Goal: Task Accomplishment & Management: Complete application form

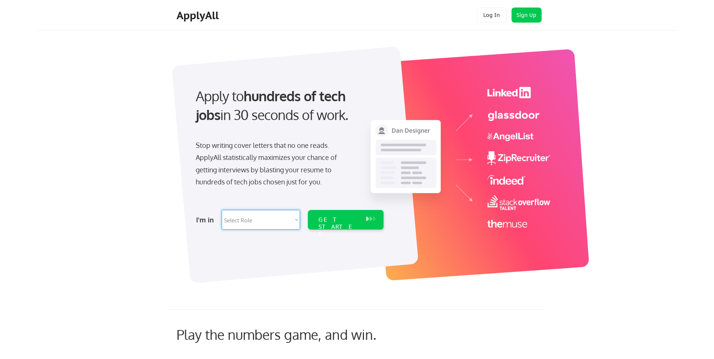
click at [244, 226] on select "Select Role Software Engineering Product Management Customer Success Sales UI/U…" at bounding box center [261, 220] width 78 height 20
click at [224, 282] on div "Apply to hundreds of tech jobs in 30 seconds of work. Stop writing cover letter…" at bounding box center [368, 160] width 615 height 249
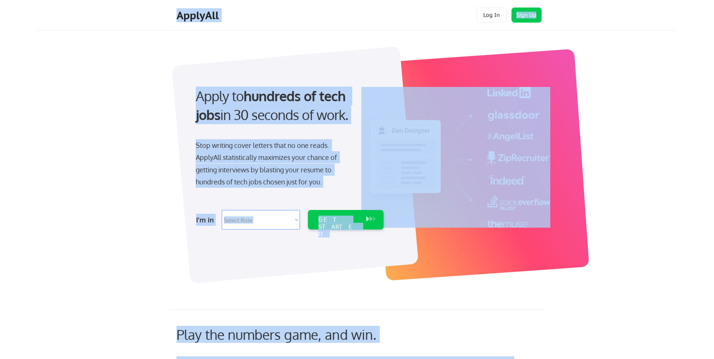
click at [0, 61] on html "Apply to hundreds of tech jobs in 30 seconds of work. Stop writing cover letter…" at bounding box center [357, 179] width 714 height 359
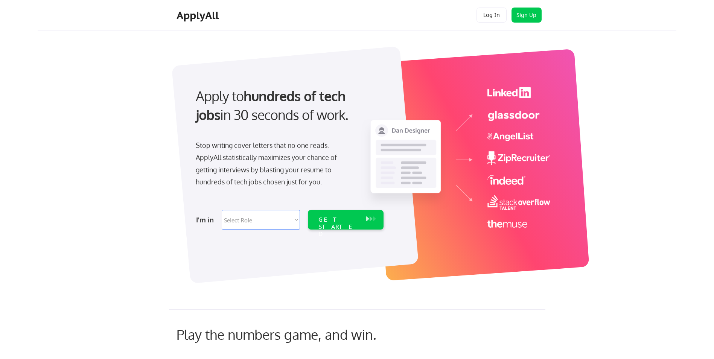
click at [166, 213] on div "Apply to hundreds of tech jobs in 30 seconds of work. Stop writing cover letter…" at bounding box center [368, 160] width 615 height 249
click at [372, 218] on button at bounding box center [375, 219] width 8 height 8
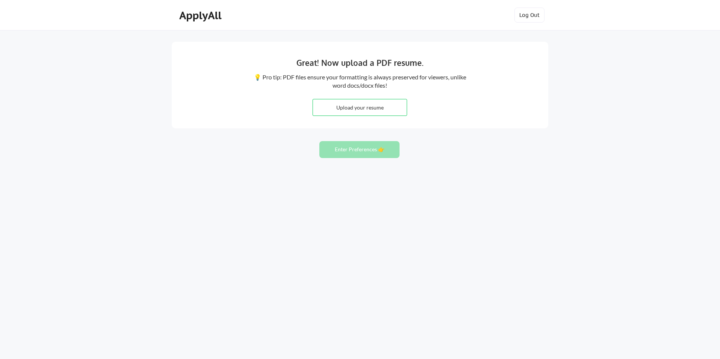
click at [373, 111] on input "file" at bounding box center [360, 107] width 94 height 16
type input "C:\fakepath\CV 080925.pdf"
click at [352, 151] on button "Enter Preferences 👉" at bounding box center [359, 149] width 80 height 17
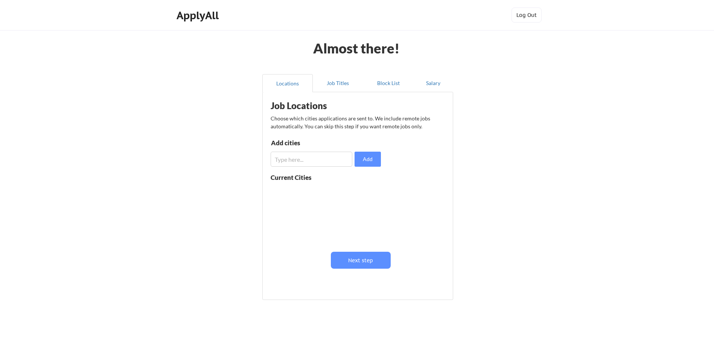
click at [318, 163] on input "input" at bounding box center [312, 159] width 82 height 15
type input "dubai"
click at [362, 160] on button "Add" at bounding box center [368, 159] width 26 height 15
click at [310, 157] on input "input" at bounding box center [312, 159] width 82 height 15
type input "u"
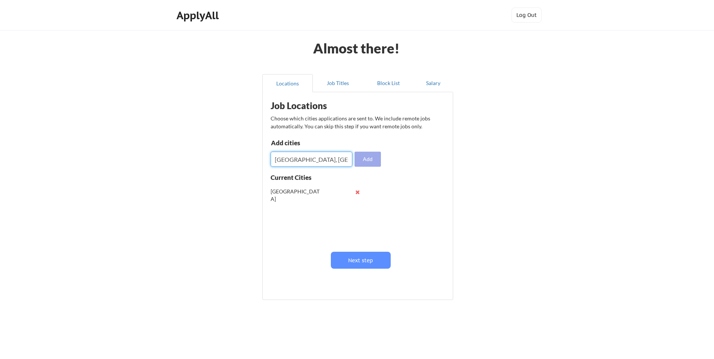
type input "Nottingham, UK"
click at [365, 162] on button "Add" at bounding box center [368, 159] width 26 height 15
click at [312, 160] on input "input" at bounding box center [312, 159] width 82 height 15
click at [359, 193] on button at bounding box center [358, 192] width 6 height 6
click at [316, 159] on input "input" at bounding box center [312, 159] width 82 height 15
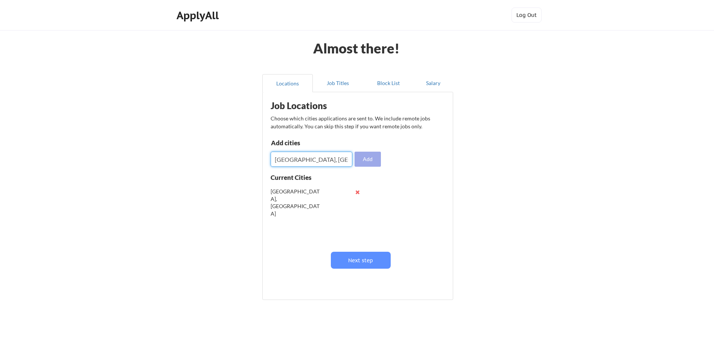
type input "Dubai, UAE"
click at [374, 158] on button "Add" at bounding box center [368, 159] width 26 height 15
click at [292, 158] on input "input" at bounding box center [312, 159] width 82 height 15
type input "M"
type input "London, UK"
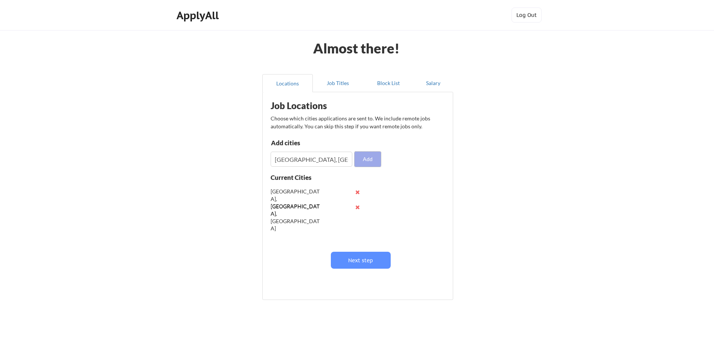
click at [369, 162] on button "Add" at bounding box center [368, 159] width 26 height 15
click at [308, 163] on input "input" at bounding box center [312, 159] width 82 height 15
type input "Leicester, UK"
click at [370, 162] on button "Add" at bounding box center [368, 159] width 26 height 15
click at [311, 162] on input "input" at bounding box center [312, 159] width 82 height 15
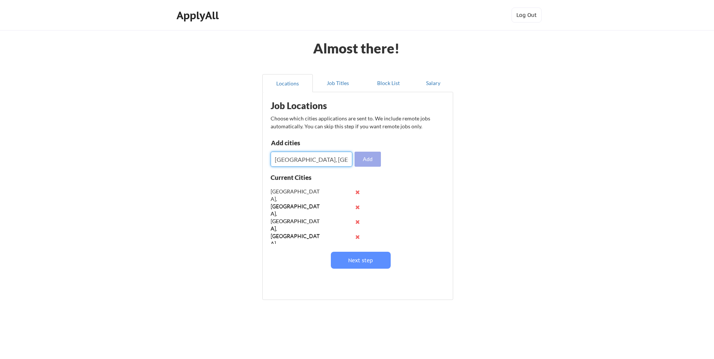
type input "Peterborough, UK"
click at [374, 161] on button "Add" at bounding box center [368, 159] width 26 height 15
click at [324, 162] on input "input" at bounding box center [312, 159] width 82 height 15
type input "Loughborough, UK"
click at [366, 156] on button "Add" at bounding box center [368, 159] width 26 height 15
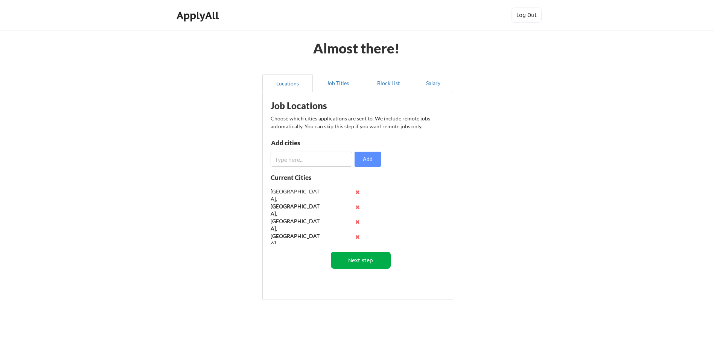
click at [348, 257] on button "Next step" at bounding box center [361, 260] width 60 height 17
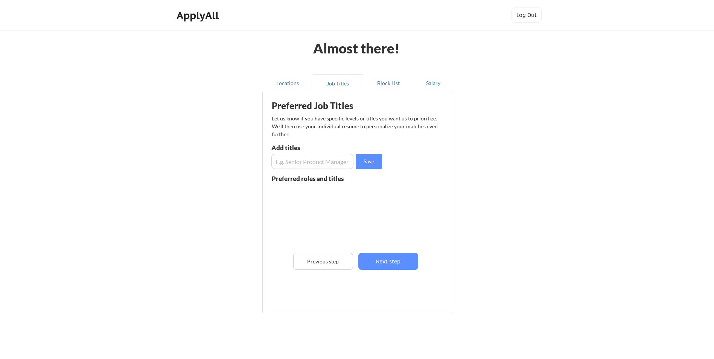
click at [294, 163] on input "input" at bounding box center [313, 161] width 82 height 15
type input "Head of Operational Excellence"
drag, startPoint x: 368, startPoint y: 167, endPoint x: 364, endPoint y: 166, distance: 4.2
click at [368, 165] on button "Save" at bounding box center [369, 161] width 26 height 15
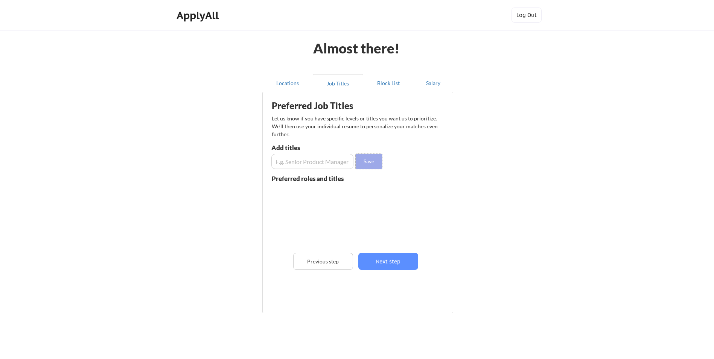
scroll to position [0, 0]
click at [290, 162] on input "input" at bounding box center [313, 161] width 82 height 15
click at [337, 163] on input "input" at bounding box center [313, 161] width 82 height 15
type input "Head of Continous Improvement"
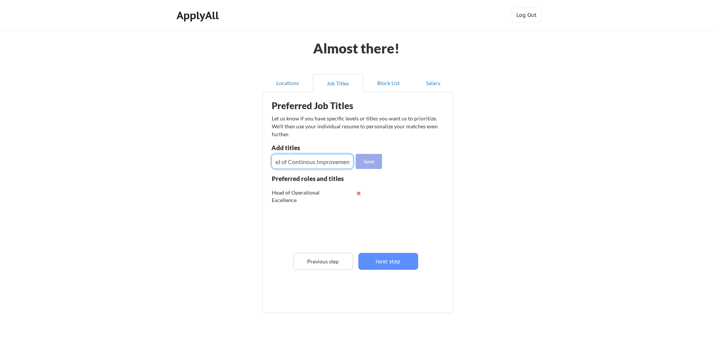
click at [362, 162] on button "Save" at bounding box center [369, 161] width 26 height 15
click at [313, 161] on input "input" at bounding box center [313, 161] width 82 height 15
type input "Senior Operational Excellence Manager"
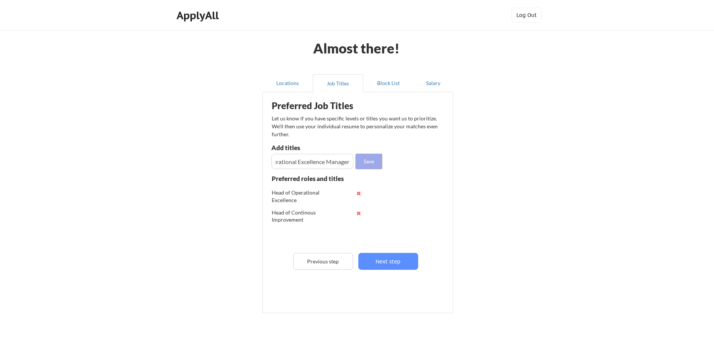
click at [357, 157] on button "Save" at bounding box center [369, 161] width 26 height 15
click at [326, 162] on input "input" at bounding box center [313, 161] width 82 height 15
type input "Operational Excellence Manager"
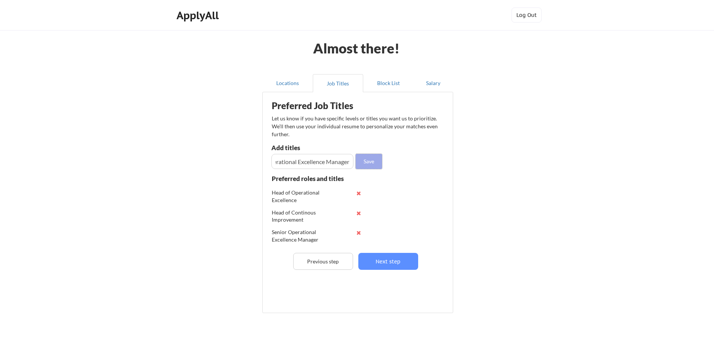
click at [365, 159] on button "Save" at bounding box center [369, 161] width 26 height 15
click at [315, 162] on input "input" at bounding box center [313, 161] width 82 height 15
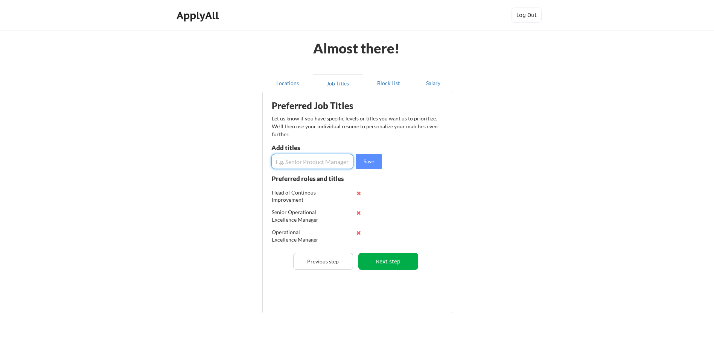
click at [387, 262] on button "Next step" at bounding box center [389, 261] width 60 height 17
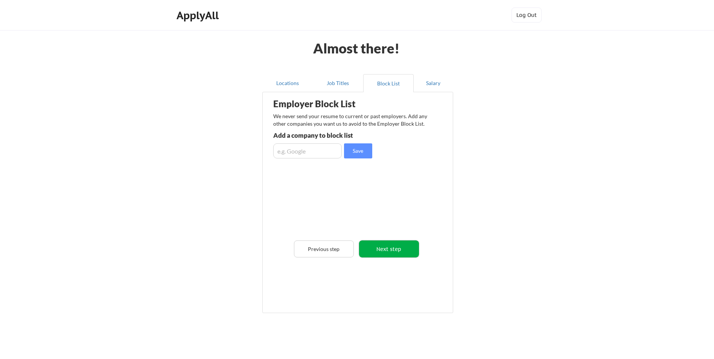
click at [384, 250] on button "Next step" at bounding box center [389, 249] width 60 height 17
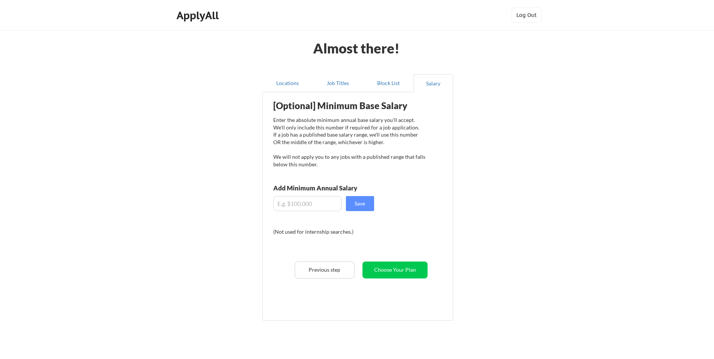
click at [311, 205] on input "input" at bounding box center [307, 203] width 69 height 15
drag, startPoint x: 286, startPoint y: 207, endPoint x: 276, endPoint y: 206, distance: 10.2
click at [272, 206] on div "[Optional] Minimum Base Salary Enter the absolute minimum annual base salary yo…" at bounding box center [360, 203] width 186 height 215
click at [284, 208] on input "input" at bounding box center [307, 203] width 69 height 15
click at [293, 205] on input "input" at bounding box center [307, 203] width 69 height 15
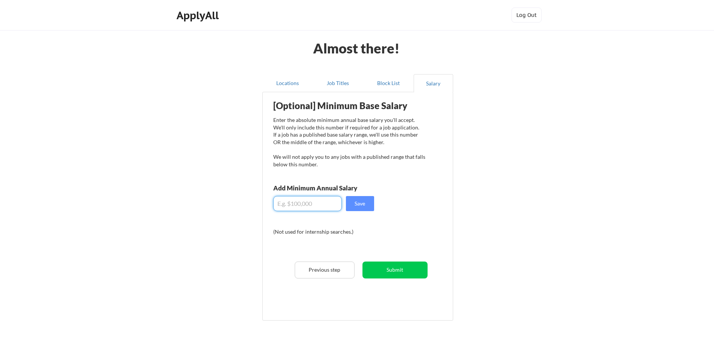
click at [279, 204] on input "input" at bounding box center [307, 203] width 69 height 15
type input "$150,000"
click at [355, 231] on div "(Not used for internship searches.)" at bounding box center [324, 232] width 102 height 8
click at [362, 206] on button "Save" at bounding box center [360, 203] width 28 height 15
click at [400, 268] on button "Submit" at bounding box center [395, 270] width 65 height 17
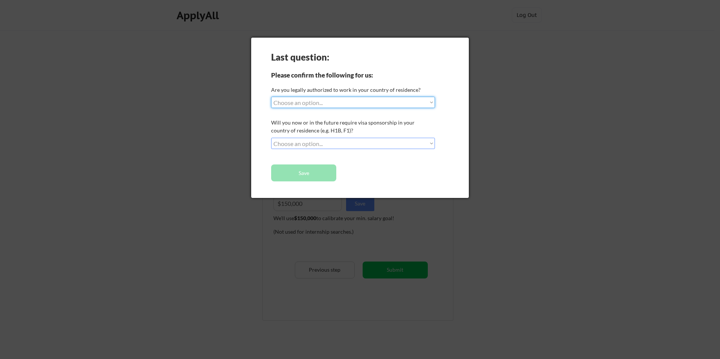
click at [359, 106] on select "Choose an option... Yes, I am a US Citizen Yes, I am a Canadian Citizen Yes, I …" at bounding box center [353, 102] width 164 height 11
click at [470, 264] on div at bounding box center [360, 179] width 720 height 359
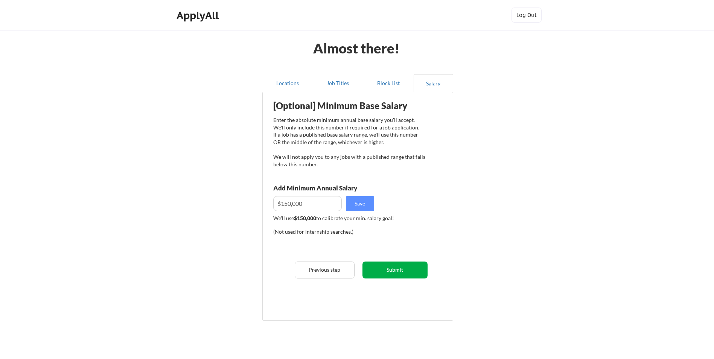
click at [381, 271] on button "Submit" at bounding box center [395, 270] width 65 height 17
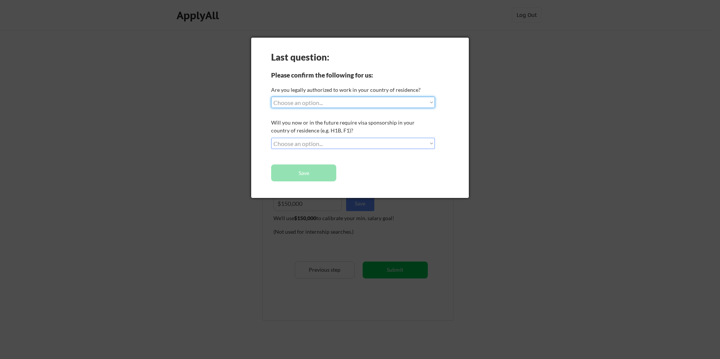
click at [330, 98] on select "Choose an option... Yes, I am a US Citizen Yes, I am a Canadian Citizen Yes, I …" at bounding box center [353, 102] width 164 height 11
select select ""no__i_am_not__yet__authorized""
click at [271, 97] on select "Choose an option... Yes, I am a US Citizen Yes, I am a Canadian Citizen Yes, I …" at bounding box center [353, 102] width 164 height 11
click at [340, 104] on select "Choose an option... Yes, I am a US Citizen Yes, I am a Canadian Citizen Yes, I …" at bounding box center [353, 102] width 164 height 11
click at [516, 116] on div at bounding box center [360, 179] width 720 height 359
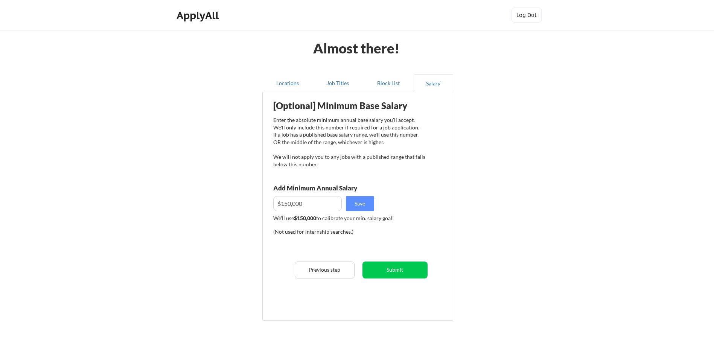
click at [195, 16] on div "ApplyAll" at bounding box center [199, 15] width 44 height 13
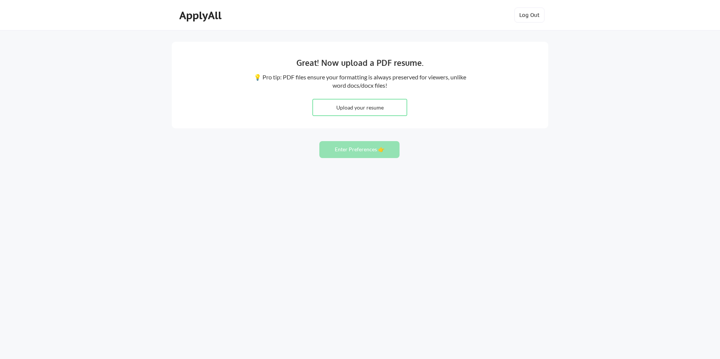
click at [205, 17] on div "ApplyAll" at bounding box center [201, 15] width 44 height 13
click at [525, 14] on button "Log Out" at bounding box center [529, 15] width 30 height 15
